Goal: Information Seeking & Learning: Learn about a topic

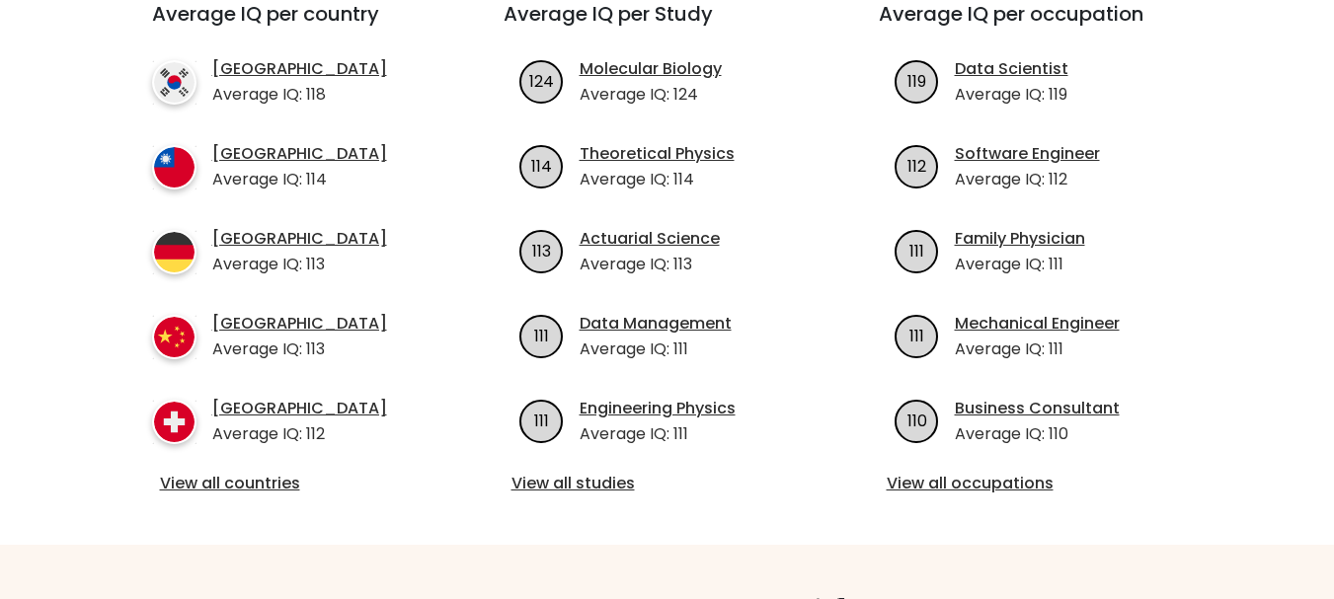
scroll to position [583, 0]
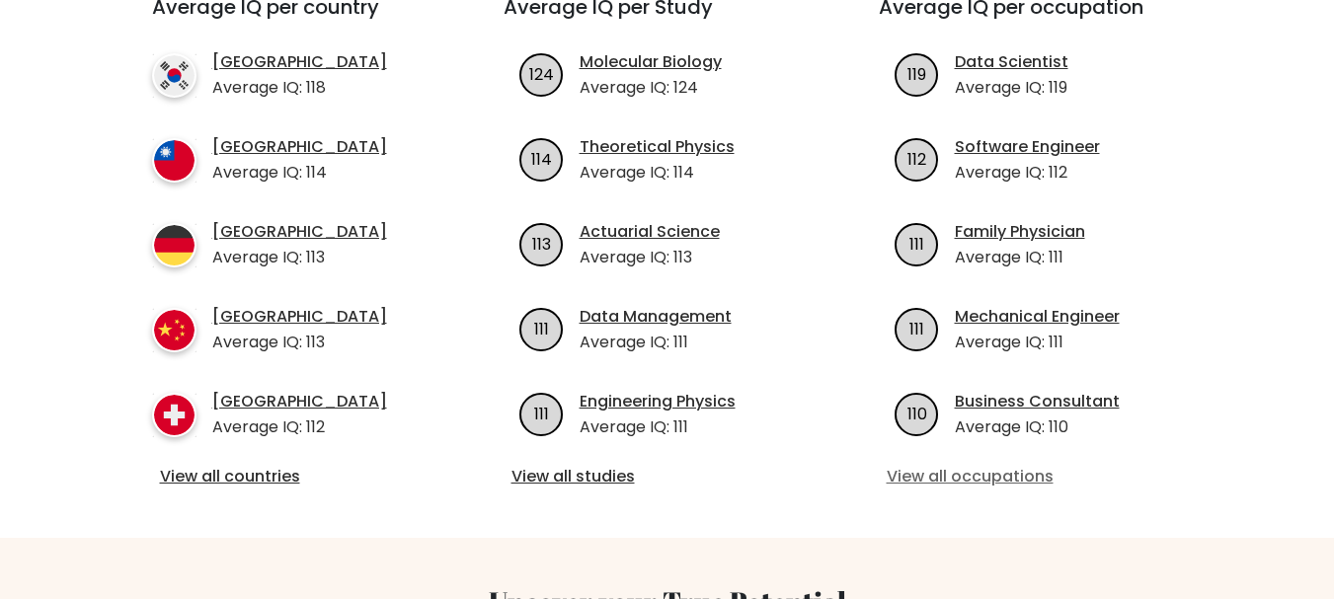
click at [911, 478] on link "View all occupations" at bounding box center [1043, 477] width 312 height 24
click at [199, 469] on link "View all countries" at bounding box center [292, 477] width 265 height 24
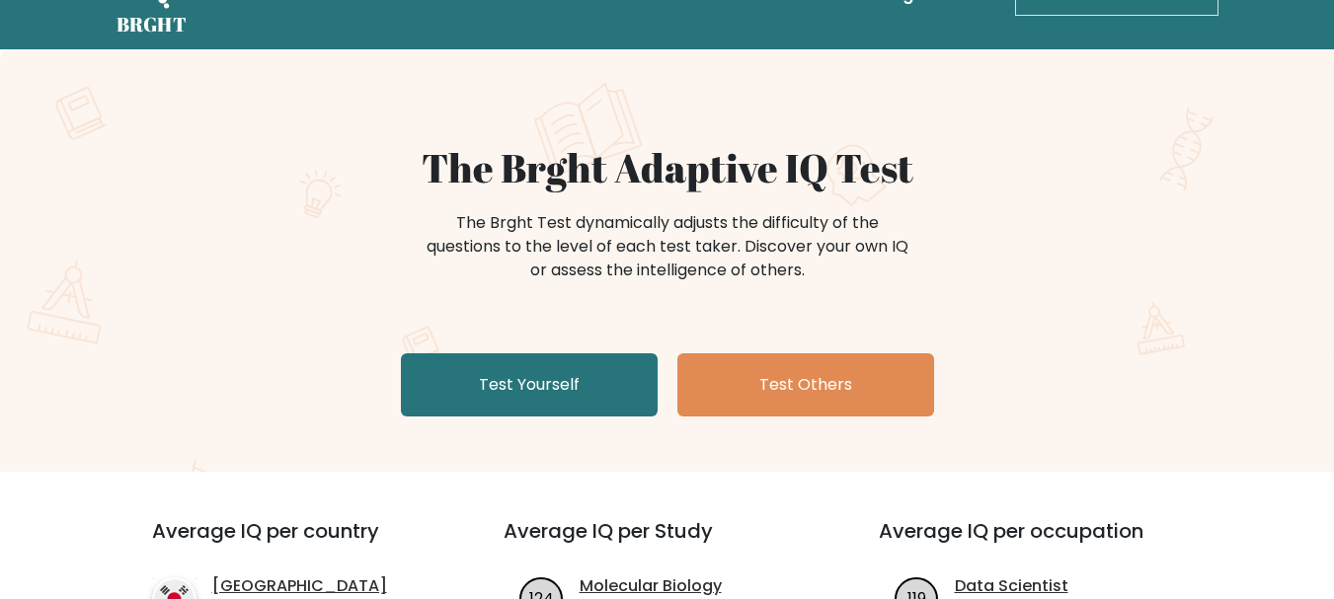
scroll to position [0, 0]
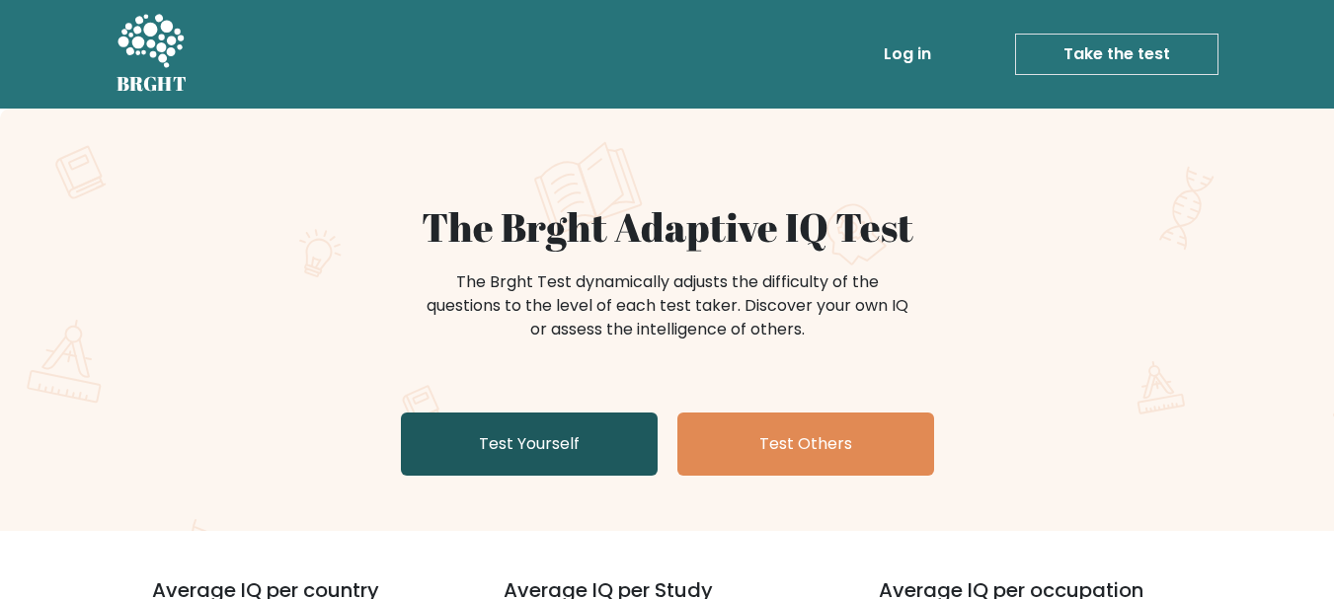
click at [543, 462] on link "Test Yourself" at bounding box center [529, 444] width 257 height 63
